Goal: Transaction & Acquisition: Purchase product/service

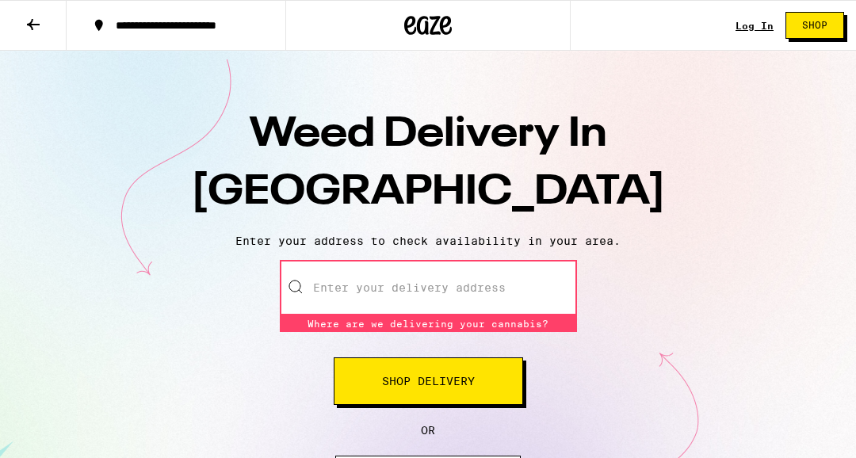
click at [502, 260] on input "Enter your delivery address" at bounding box center [428, 287] width 297 height 55
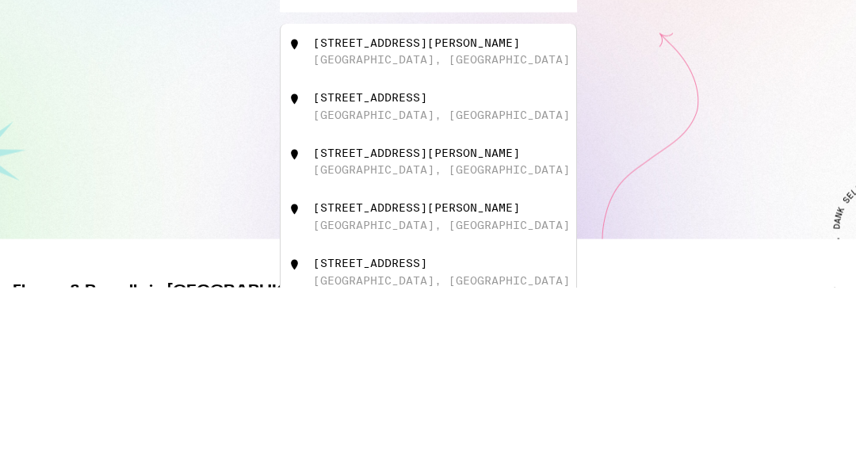
click at [480, 286] on div "[STREET_ADDRESS]" at bounding box center [454, 276] width 283 height 30
type input "[STREET_ADDRESS]"
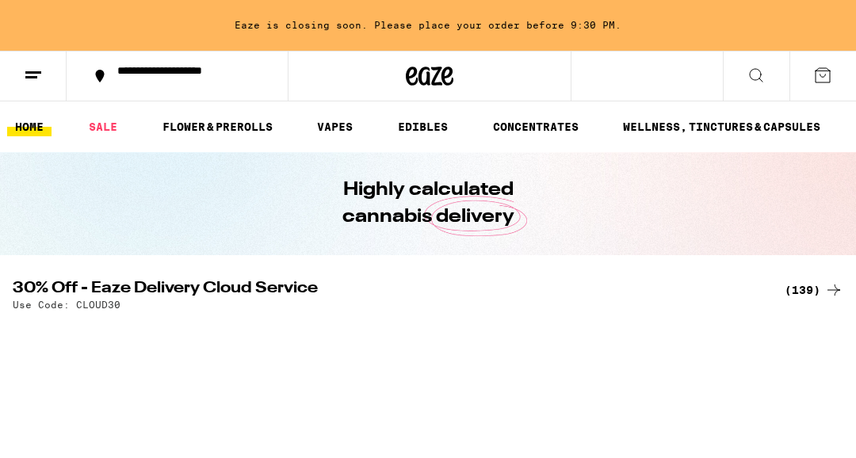
click at [330, 120] on link "VAPES" at bounding box center [335, 126] width 52 height 19
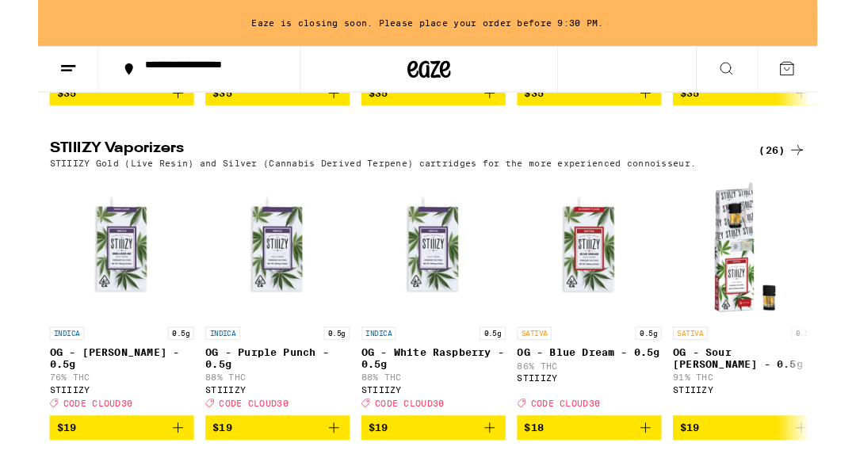
scroll to position [1532, 0]
